Goal: Information Seeking & Learning: Learn about a topic

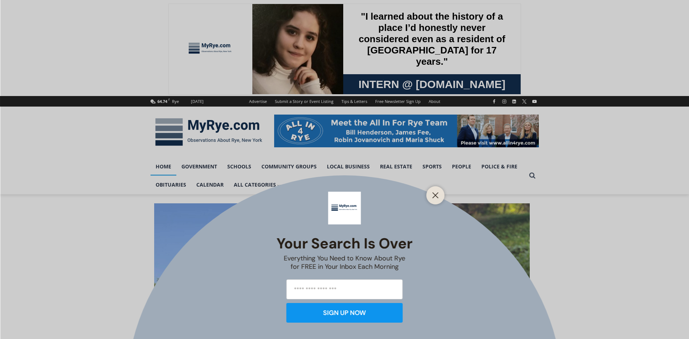
click at [440, 193] on button "Close" at bounding box center [436, 195] width 10 height 10
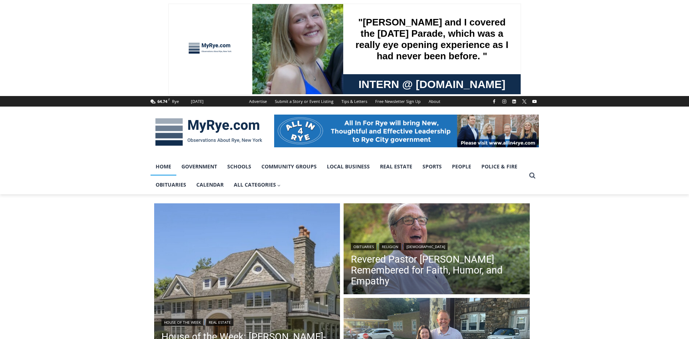
click at [420, 266] on link "Revered Pastor [PERSON_NAME] Remembered for Faith, Humor, and Empathy" at bounding box center [437, 270] width 172 height 33
